Goal: Transaction & Acquisition: Subscribe to service/newsletter

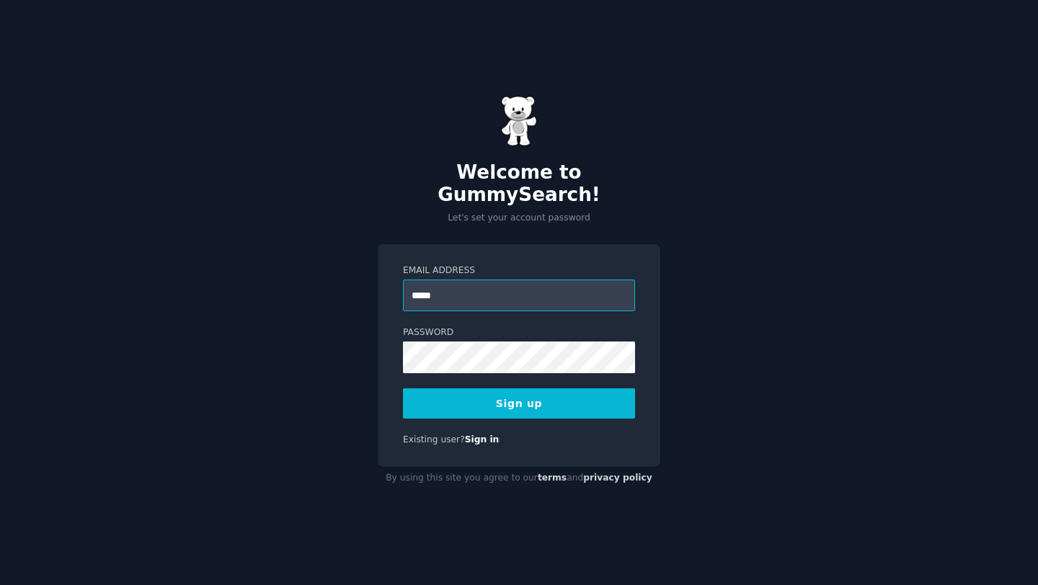
type input "**********"
click at [512, 396] on button "Sign up" at bounding box center [519, 403] width 232 height 30
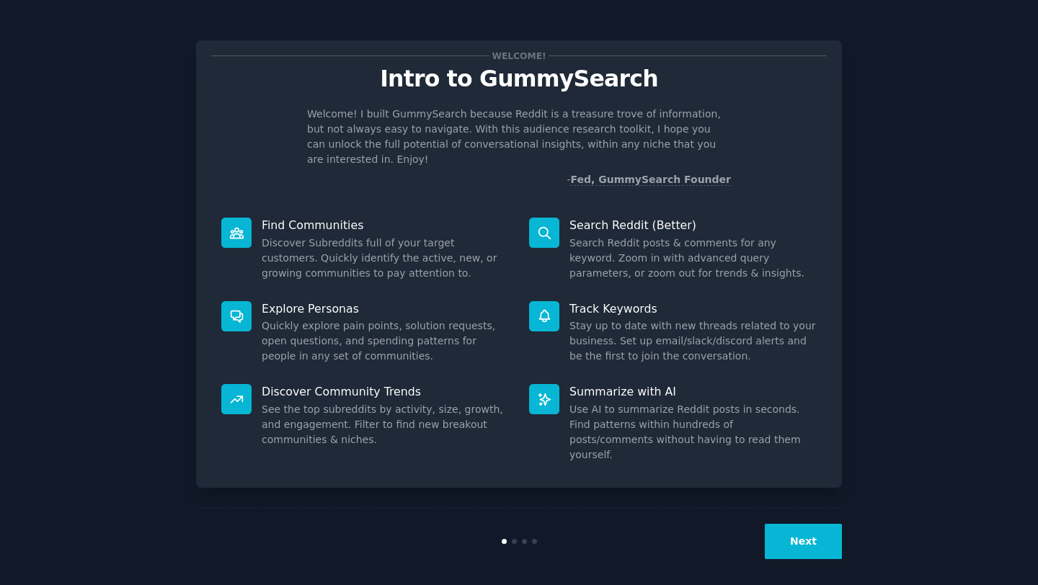
click at [813, 528] on button "Next" at bounding box center [803, 541] width 77 height 35
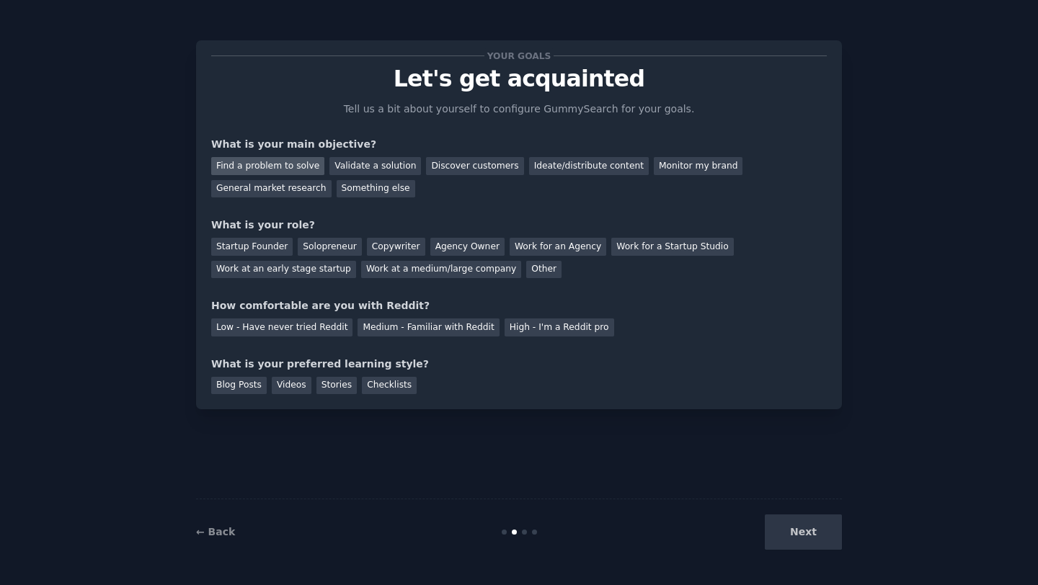
click at [279, 167] on div "Find a problem to solve" at bounding box center [267, 166] width 113 height 18
click at [364, 168] on div "Validate a solution" at bounding box center [375, 166] width 92 height 18
click at [281, 162] on div "Find a problem to solve" at bounding box center [267, 166] width 113 height 18
click at [334, 244] on div "Solopreneur" at bounding box center [329, 247] width 63 height 18
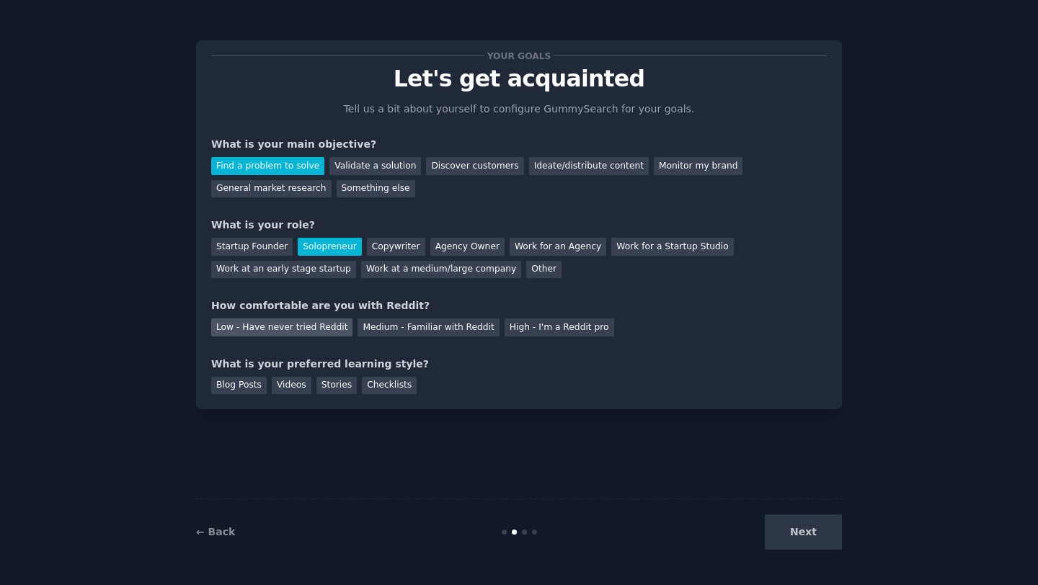
click at [317, 330] on div "Low - Have never tried Reddit" at bounding box center [281, 327] width 141 height 18
click at [249, 383] on div "Blog Posts" at bounding box center [238, 386] width 55 height 18
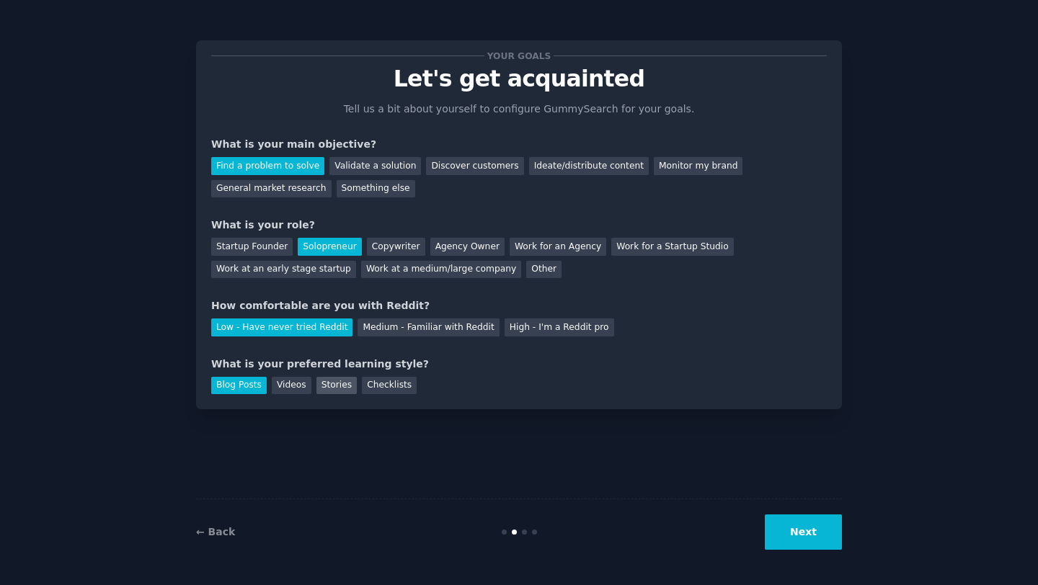
click at [334, 380] on div "Stories" at bounding box center [336, 386] width 40 height 18
click at [251, 378] on div "Blog Posts" at bounding box center [238, 386] width 55 height 18
click at [806, 527] on button "Next" at bounding box center [803, 531] width 77 height 35
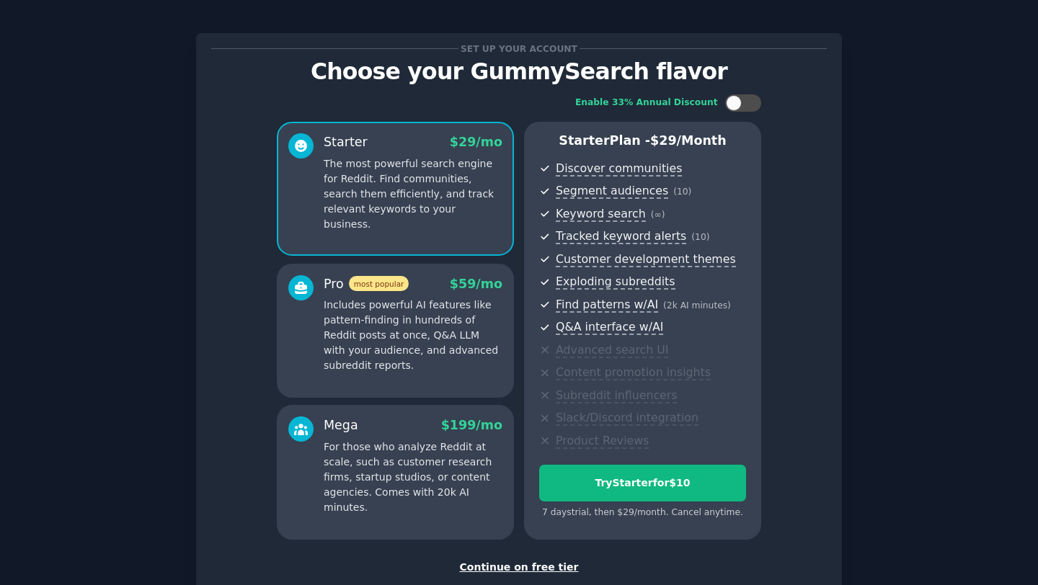
scroll to position [9, 0]
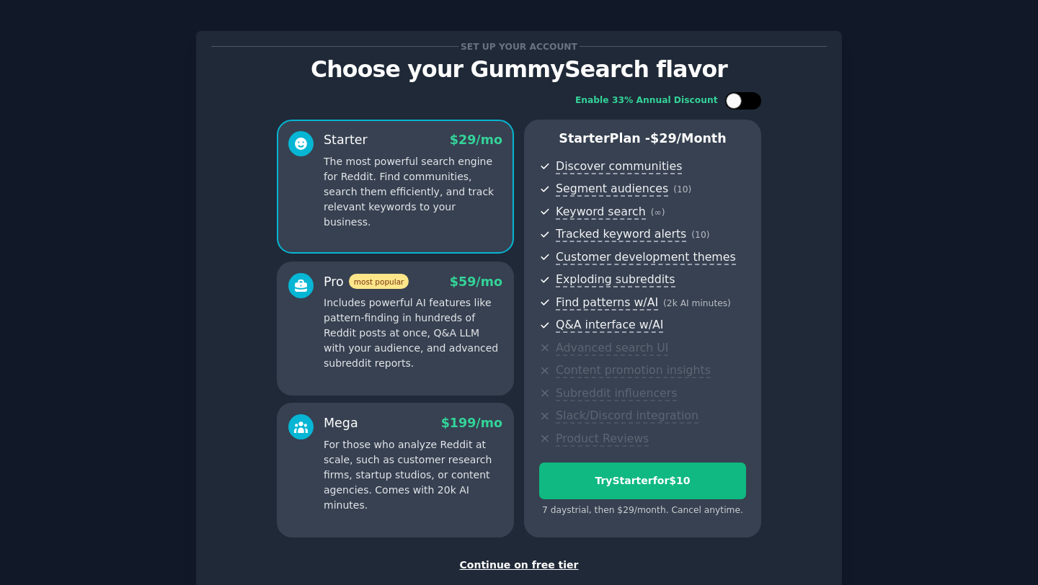
click at [737, 100] on div at bounding box center [734, 101] width 16 height 16
click at [737, 100] on div at bounding box center [736, 100] width 10 height 7
click at [738, 100] on div at bounding box center [734, 101] width 16 height 16
click at [738, 100] on div at bounding box center [736, 100] width 10 height 7
checkbox input "false"
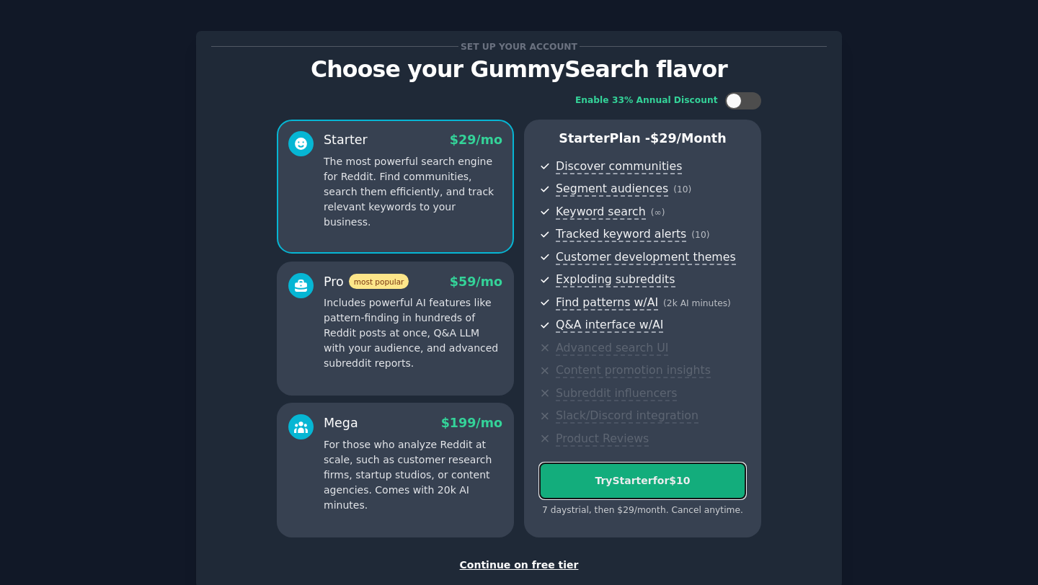
click at [612, 486] on div "Try Starter for $10" at bounding box center [642, 480] width 205 height 15
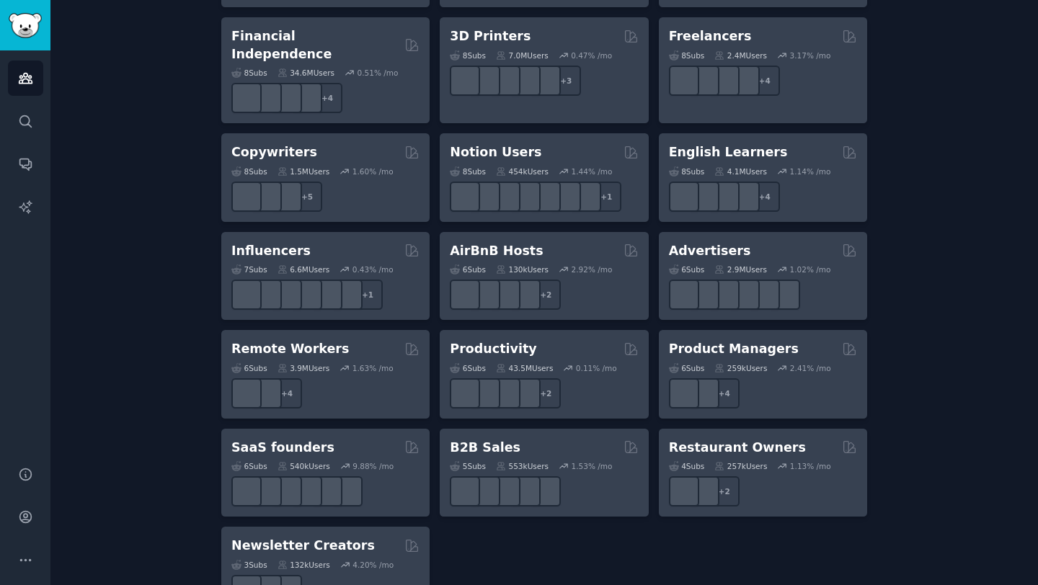
scroll to position [1077, 0]
